Goal: Transaction & Acquisition: Purchase product/service

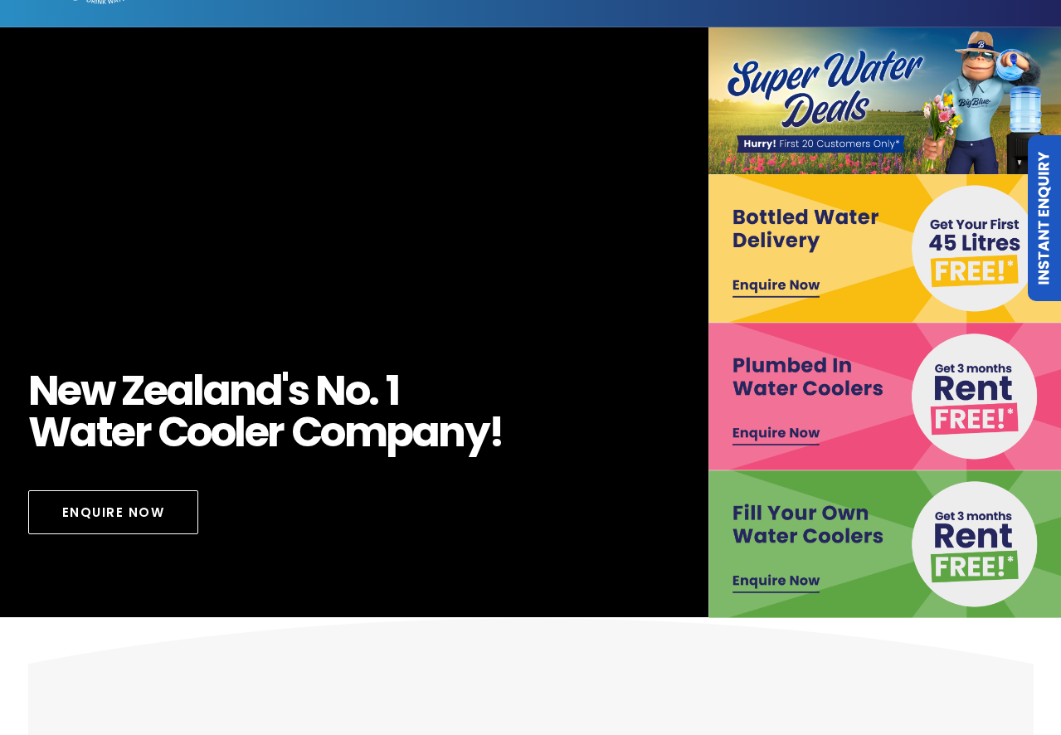
scroll to position [86, 0]
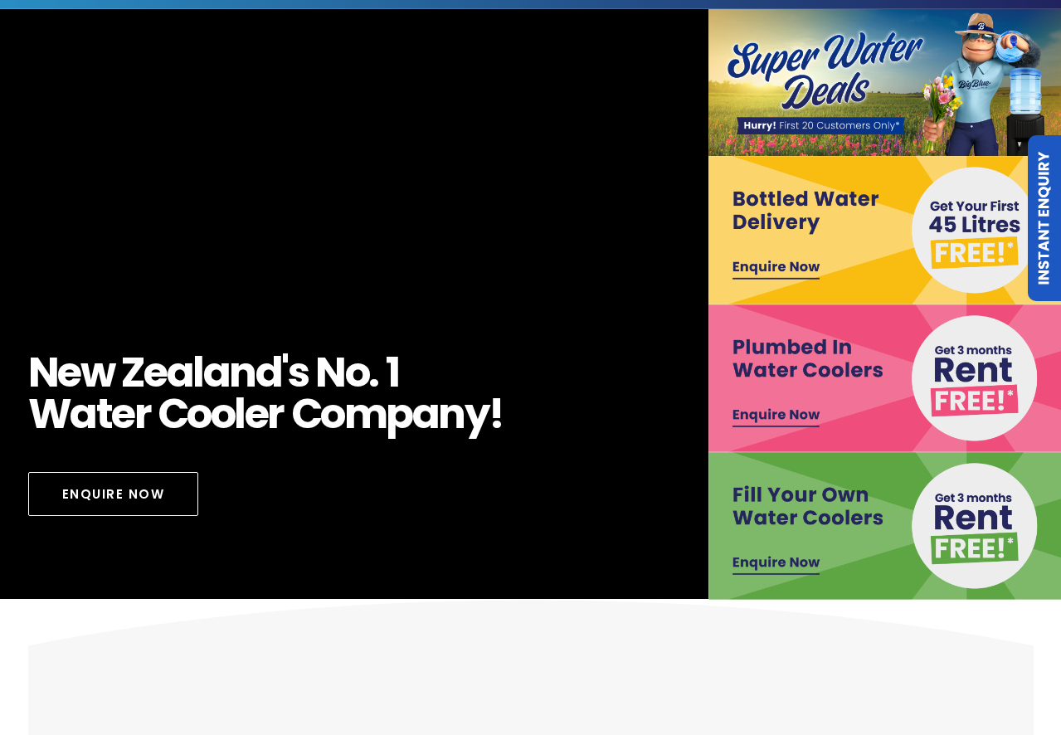
click at [790, 558] on img at bounding box center [885, 526] width 355 height 148
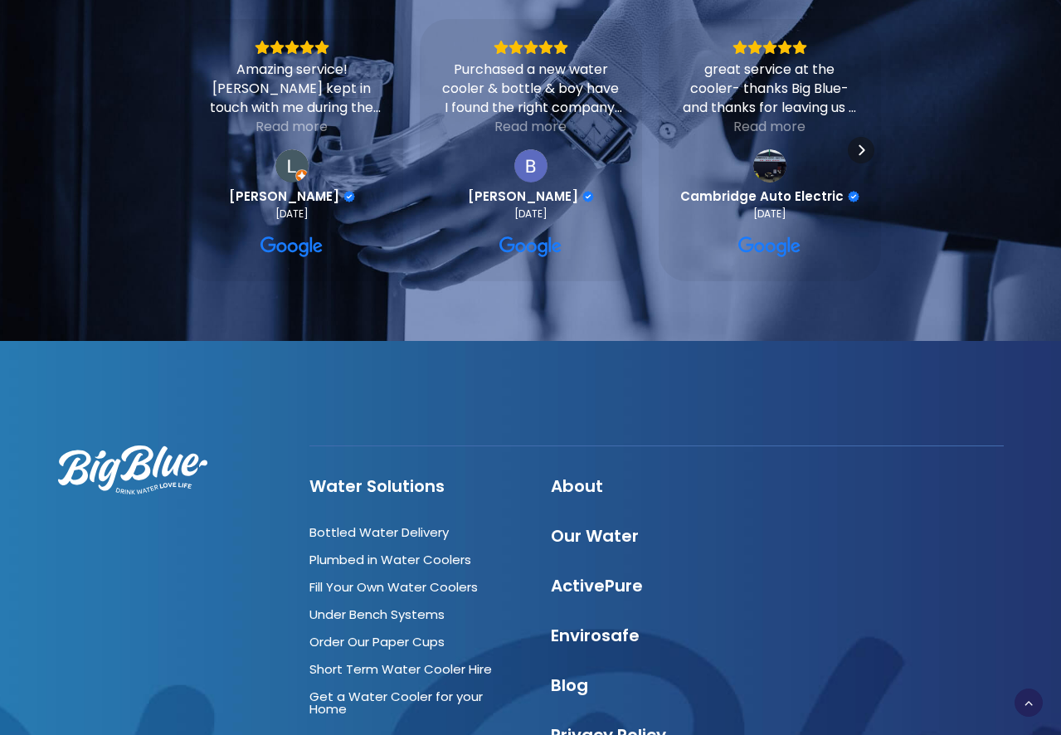
scroll to position [1835, 0]
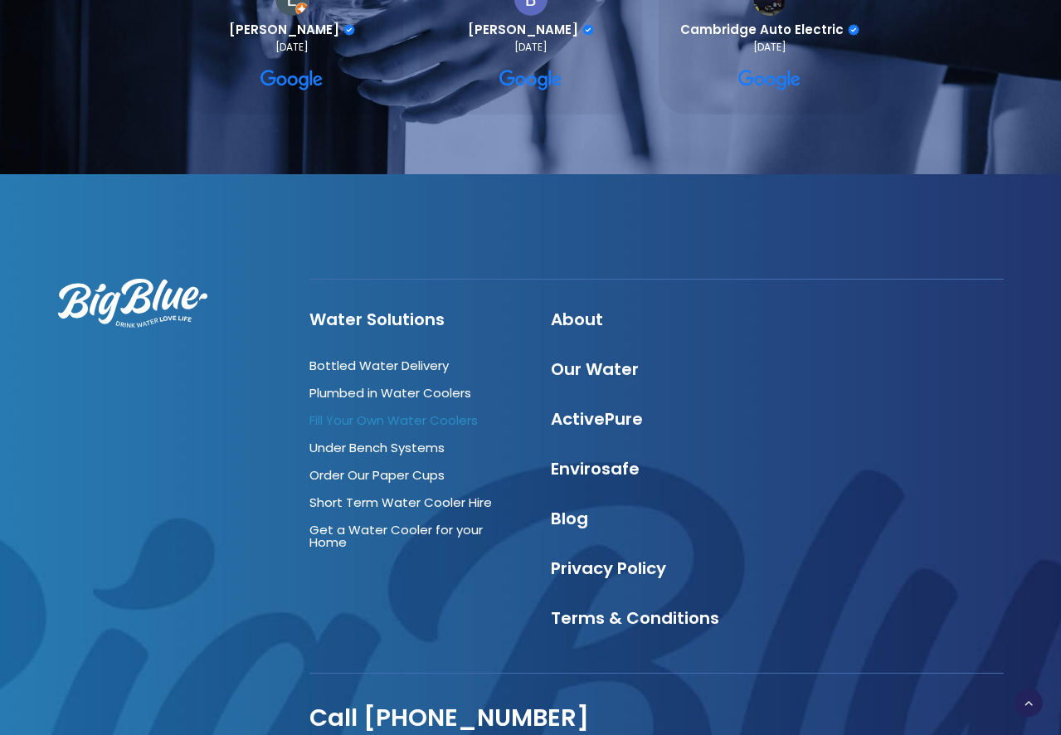
click at [367, 411] on link "Fill Your Own Water Coolers" at bounding box center [393, 419] width 168 height 17
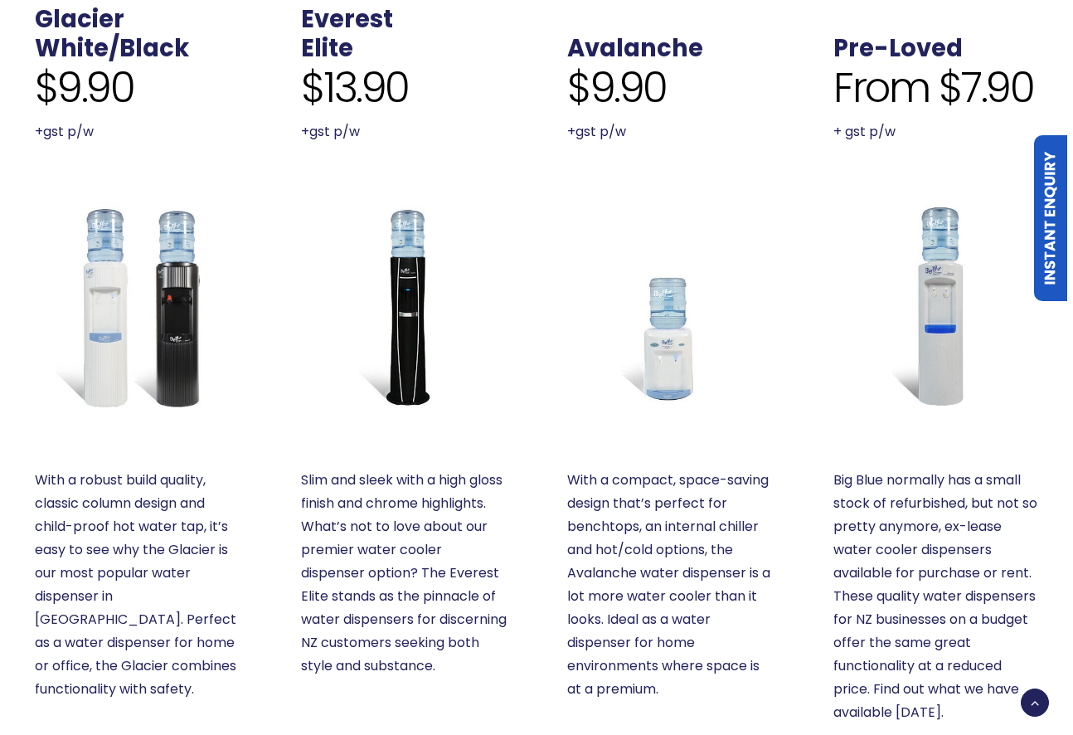
scroll to position [819, 0]
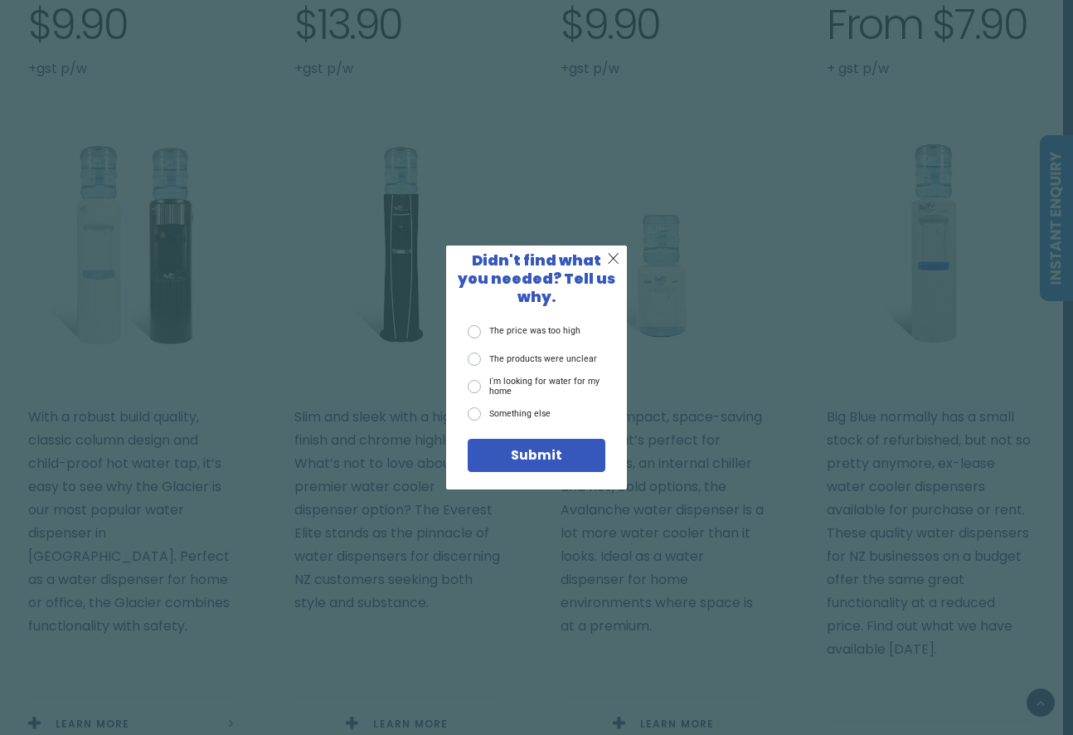
click at [676, 226] on div "X Didn't find what you needed? Tell us why. The price was too high The products…" at bounding box center [536, 367] width 1073 height 735
